Goal: Information Seeking & Learning: Check status

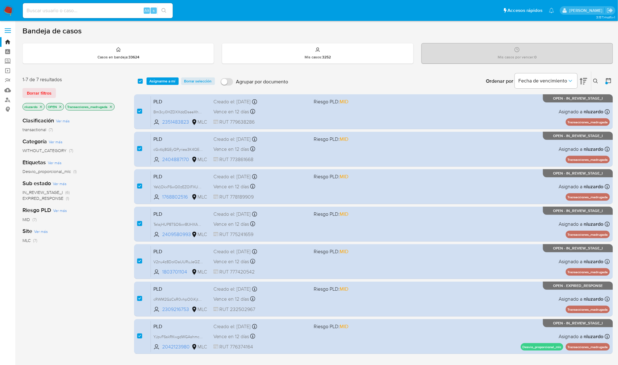
click at [115, 201] on div "IN_REVIEW_STAGE_I (6) EXPIRED_RESPONSE (1)" at bounding box center [73, 196] width 102 height 12
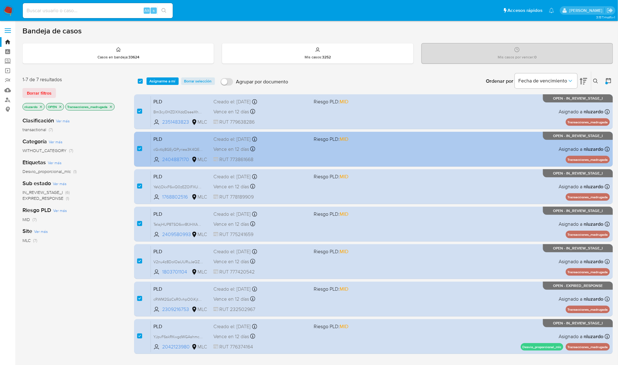
click at [363, 148] on div "PLD cGvtbj8GEyQPyriea3K4QEQN 2404887170 MLC Riesgo PLD: MID Creado el: 12/06/20…" at bounding box center [380, 149] width 459 height 32
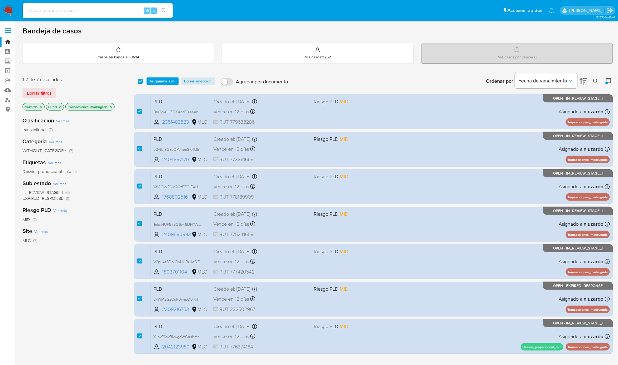
drag, startPoint x: 190, startPoint y: 162, endPoint x: 108, endPoint y: 209, distance: 94.3
click at [109, 208] on div "1-7 de 7 resultados Borrar filtros nluzardo OPEN Transacciones_madrugada Clasif…" at bounding box center [317, 224] width 591 height 306
click at [108, 209] on div "Riesgo PLD Ver más MID (7)" at bounding box center [73, 215] width 102 height 16
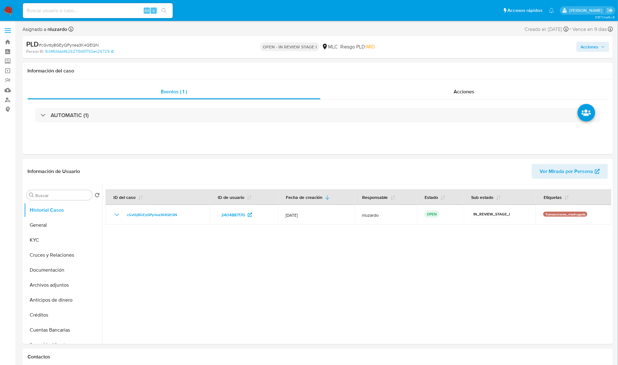
select select "10"
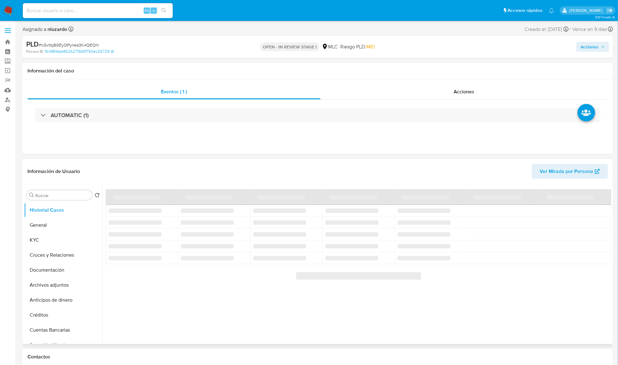
select select "10"
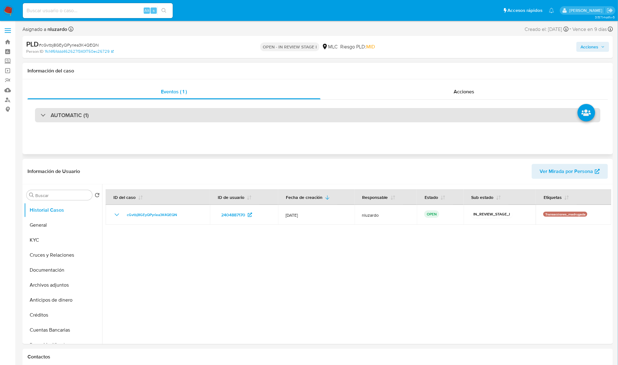
click at [57, 115] on h3 "AUTOMATIC (1)" at bounding box center [70, 115] width 38 height 7
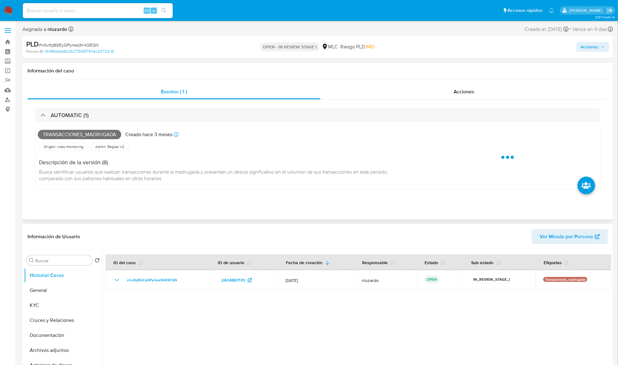
click at [76, 132] on span "Transacciones_madrugada" at bounding box center [79, 134] width 83 height 9
copy span "Transacciones_madrugada"
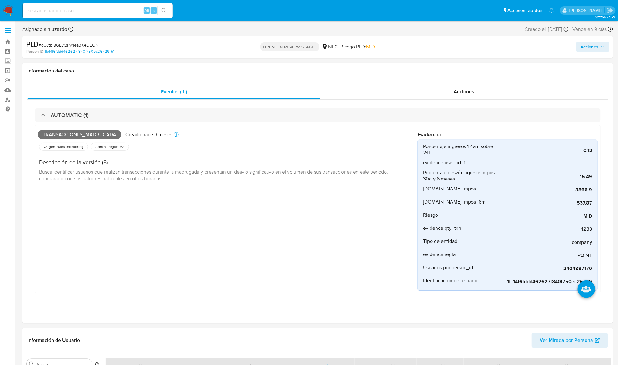
click at [59, 11] on input at bounding box center [98, 11] width 150 height 8
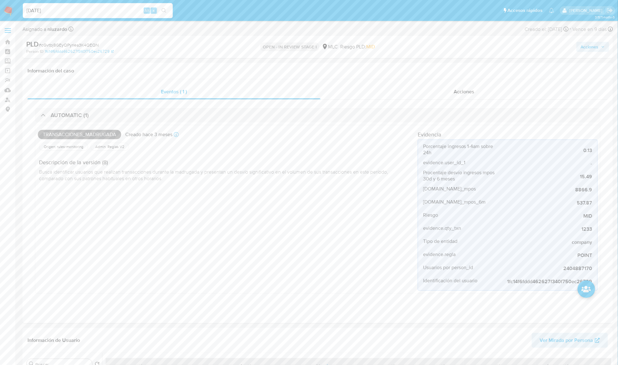
type input "01/09/2025"
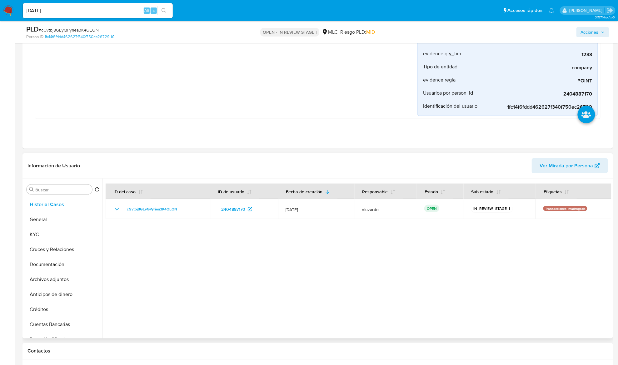
scroll to position [167, 0]
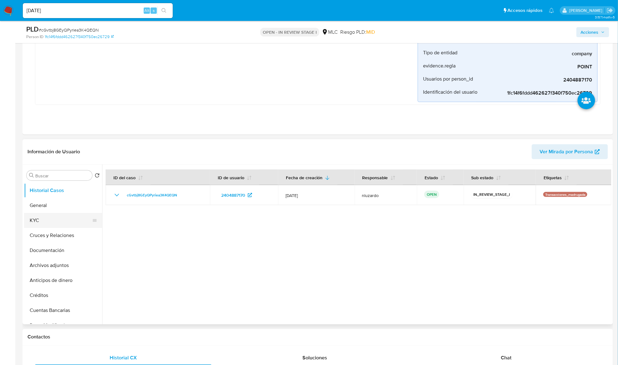
click at [55, 219] on button "KYC" at bounding box center [60, 220] width 73 height 15
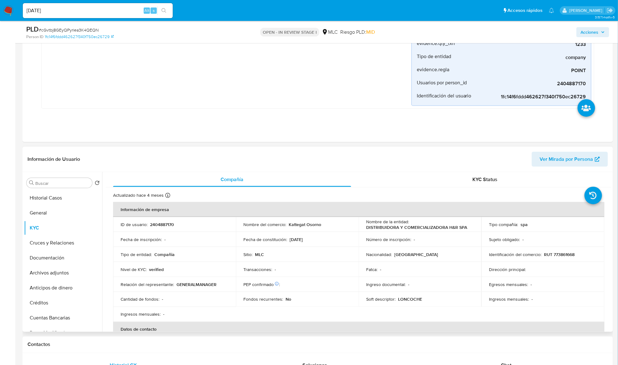
click at [379, 230] on p "DISTRIBUIDORA Y COMERCIALIZADORA H&R SPA" at bounding box center [416, 228] width 101 height 6
click at [477, 227] on td "Nombre de la entidad : DISTRIBUIDORA Y COMERCIALIZADORA H&R SPA" at bounding box center [420, 224] width 123 height 15
copy p "DISTRIBUIDORA Y COMERCIALIZADORA H&R SPA"
click at [564, 257] on p "RUT 773861668" at bounding box center [559, 255] width 31 height 6
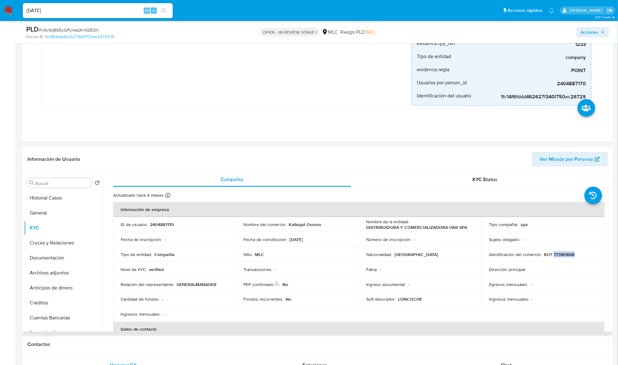
click at [564, 257] on p "RUT 773861668" at bounding box center [559, 255] width 31 height 6
copy p "773861668"
drag, startPoint x: 611, startPoint y: 192, endPoint x: 610, endPoint y: 197, distance: 5.2
click at [611, 197] on div "Compañía KYC Status Actualizado hace 4 meses Creado: 22/04/2025 20:05:09 Actual…" at bounding box center [356, 252] width 509 height 160
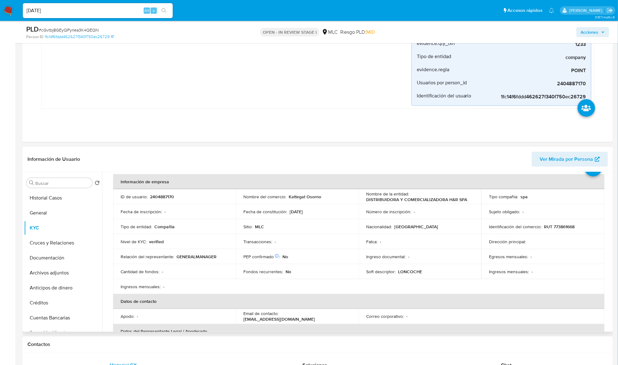
scroll to position [25, 0]
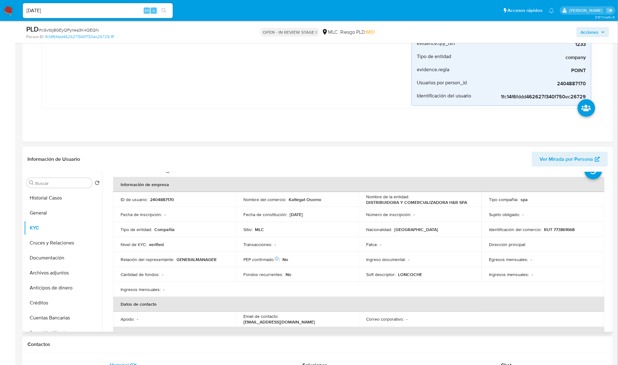
click at [599, 222] on td "Identificación del comercio : RUT 773861668" at bounding box center [542, 229] width 123 height 15
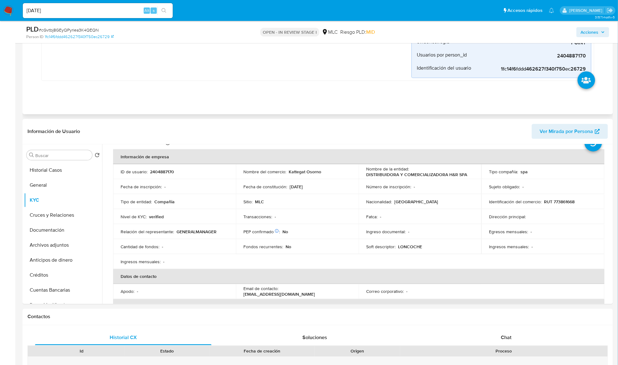
scroll to position [208, 0]
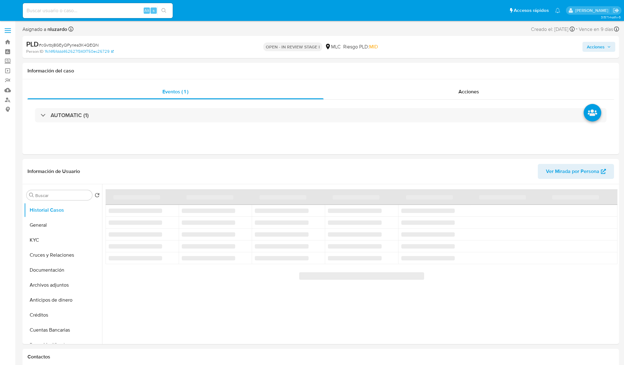
select select "10"
